Goal: Task Accomplishment & Management: Manage account settings

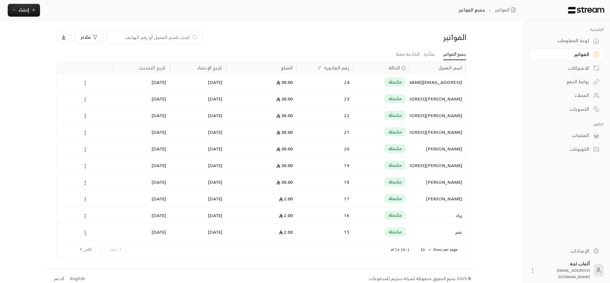
click at [83, 84] on icon at bounding box center [85, 83] width 6 height 6
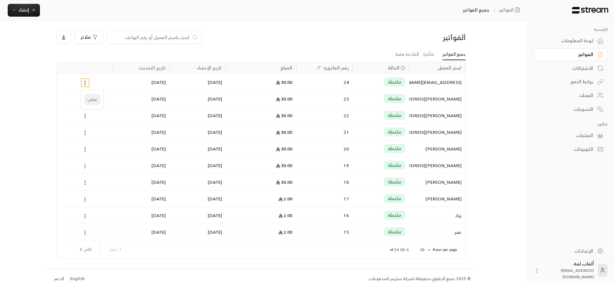
click at [89, 98] on li "عرض" at bounding box center [92, 100] width 16 height 12
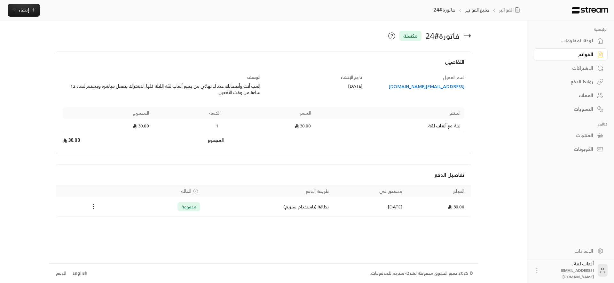
click at [95, 209] on icon "Payments" at bounding box center [93, 206] width 6 height 6
click at [111, 232] on li "استرداد" at bounding box center [109, 235] width 33 height 12
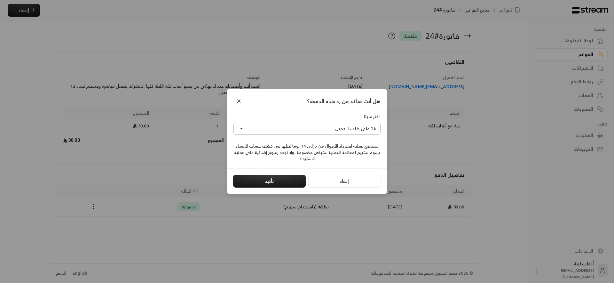
click at [263, 130] on button "بناءً على طلب العميل" at bounding box center [307, 128] width 147 height 13
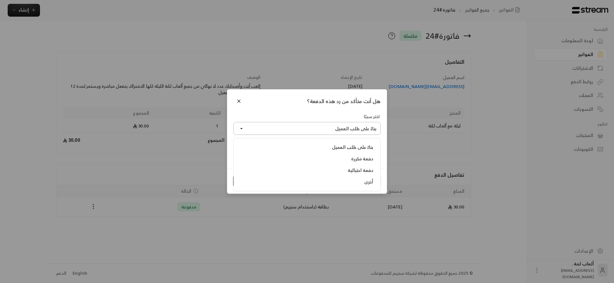
click at [263, 130] on button "بناءً على طلب العميل" at bounding box center [307, 128] width 147 height 13
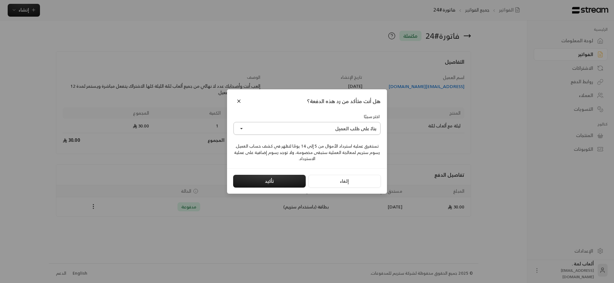
click at [263, 130] on button "بناءً على طلب العميل" at bounding box center [307, 128] width 147 height 13
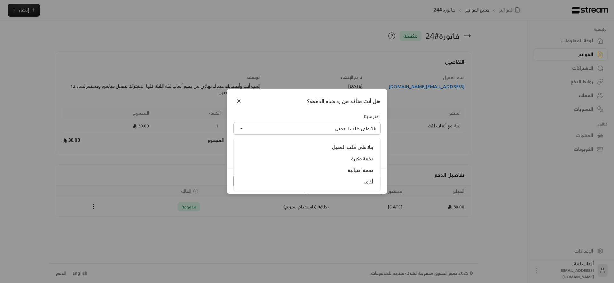
click at [263, 130] on button "بناءً على طلب العميل" at bounding box center [307, 128] width 147 height 13
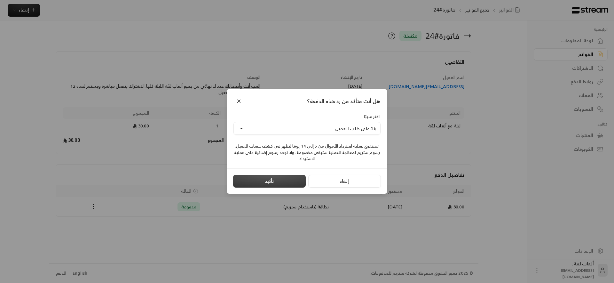
click at [247, 180] on button "تأكيد" at bounding box center [269, 181] width 73 height 13
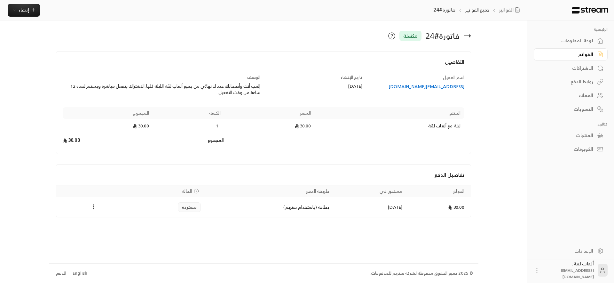
click at [587, 52] on div "الفواتير" at bounding box center [568, 54] width 52 height 6
